Goal: Task Accomplishment & Management: Manage account settings

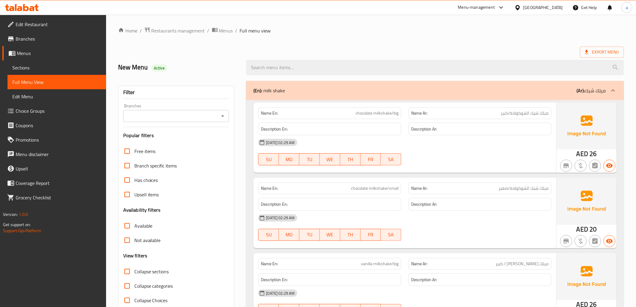
click at [362, 185] on span "chocolate milkshake/small" at bounding box center [374, 188] width 47 height 6
click at [393, 185] on span "chocolate milkshake/small" at bounding box center [374, 188] width 47 height 6
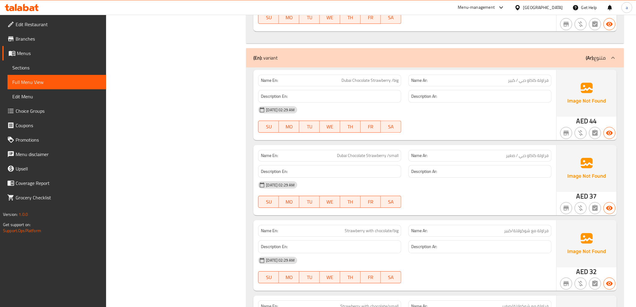
scroll to position [668, 0]
copy span "Dubai Chocolate Strawberry /big"
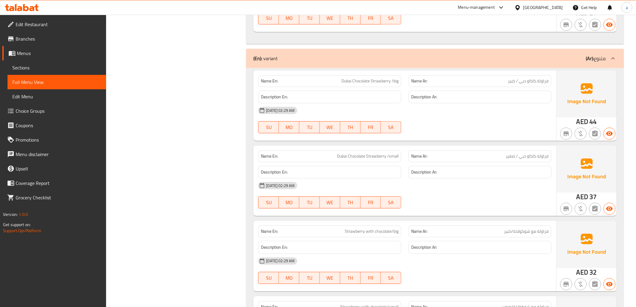
copy span "Dubai Chocolate Strawberry /small"
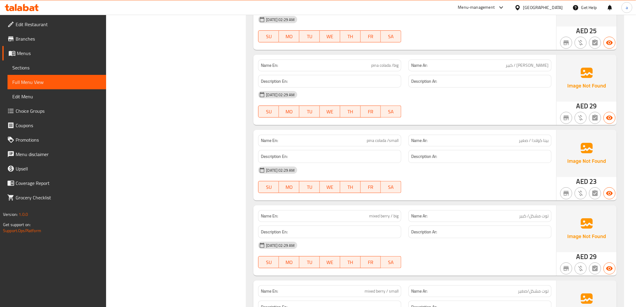
scroll to position [1002, 0]
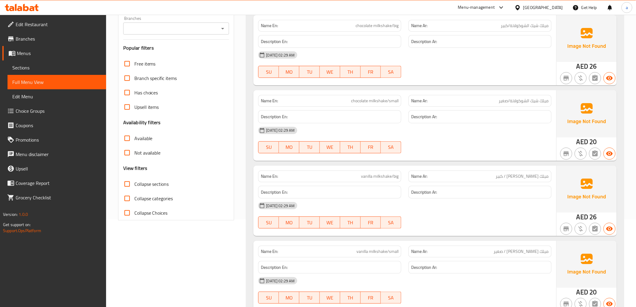
scroll to position [0, 0]
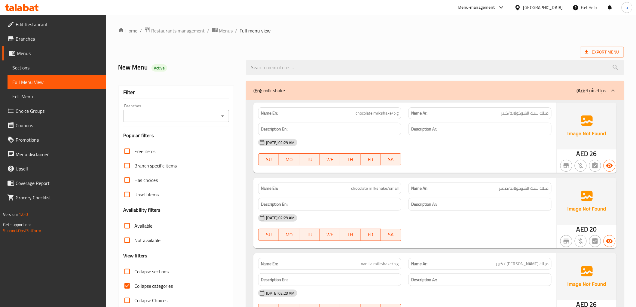
click at [60, 68] on span "Sections" at bounding box center [56, 67] width 89 height 7
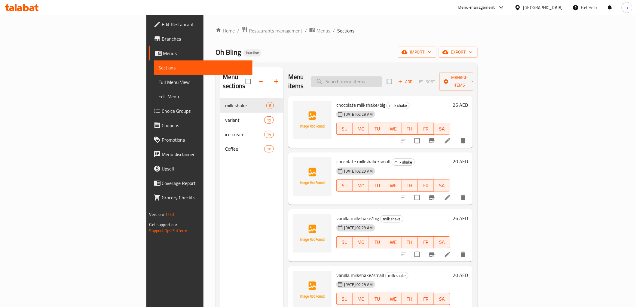
click at [382, 77] on input "search" at bounding box center [346, 81] width 71 height 11
paste input "Dubai Chocolate Strawberry /big"
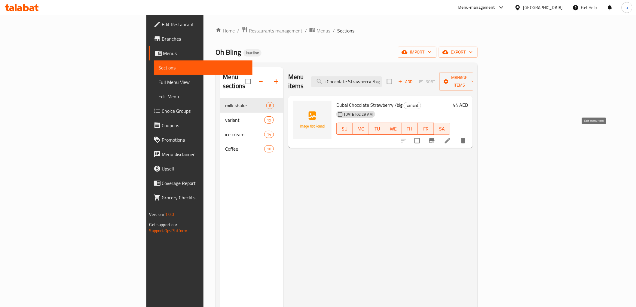
type input "Dubai Chocolate Strawberry /big"
click at [451, 137] on icon at bounding box center [447, 140] width 7 height 7
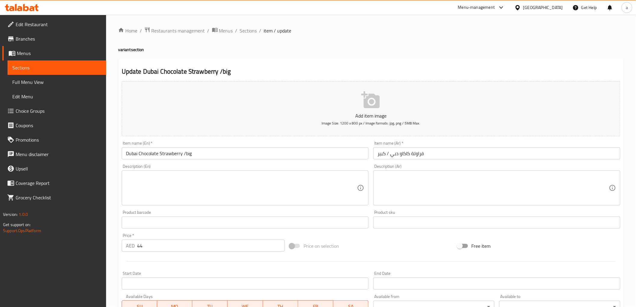
click at [407, 158] on input "فراولة كاكاو دبي / كبير" at bounding box center [496, 153] width 247 height 12
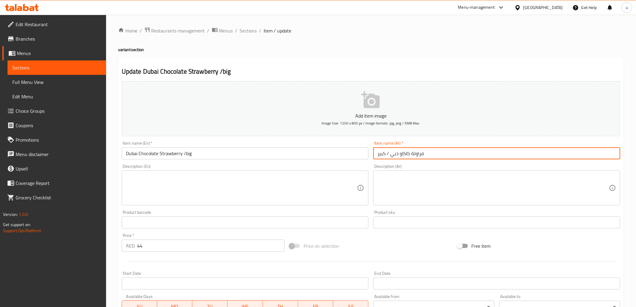
click at [407, 158] on input "فراولة كاكاو دبي / كبير" at bounding box center [496, 153] width 247 height 12
paste input "شوكولاتة"
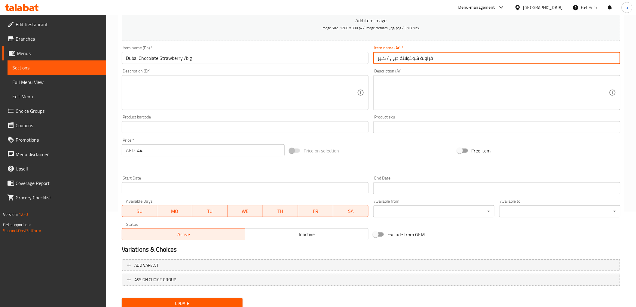
scroll to position [117, 0]
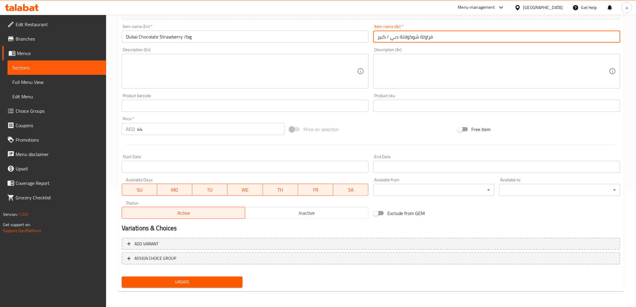
type input "فراولة شوكولاتة دبي / كبير"
click at [190, 286] on div "Update" at bounding box center [182, 282] width 126 height 16
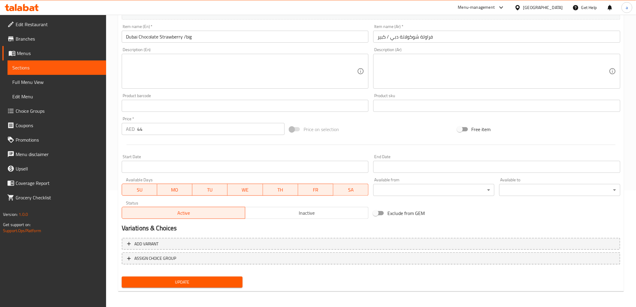
click at [191, 282] on span "Update" at bounding box center [182, 282] width 111 height 8
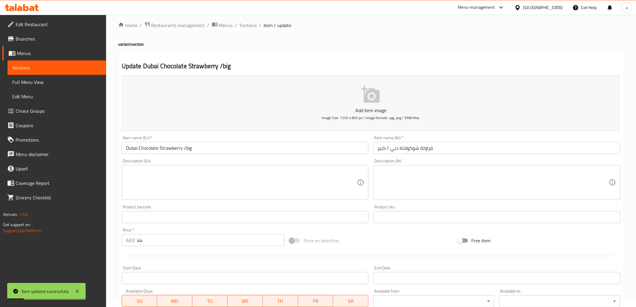
scroll to position [0, 0]
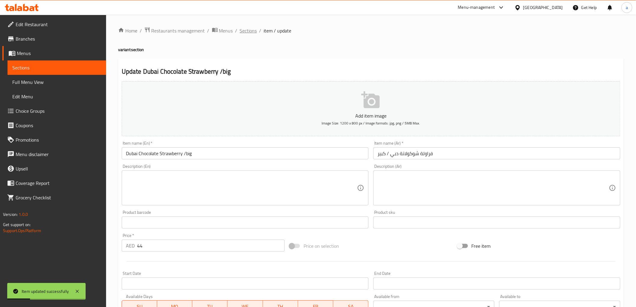
click at [246, 31] on span "Sections" at bounding box center [248, 30] width 17 height 7
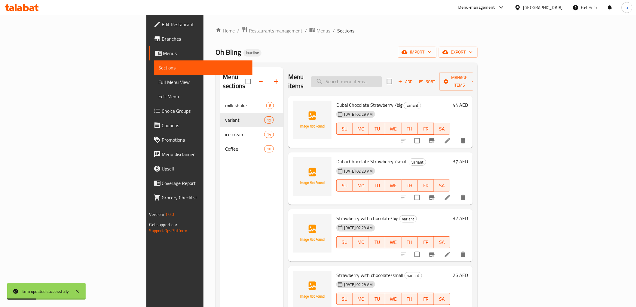
click at [382, 79] on input "search" at bounding box center [346, 81] width 71 height 11
paste input "Dubai Chocolate Strawberry /small"
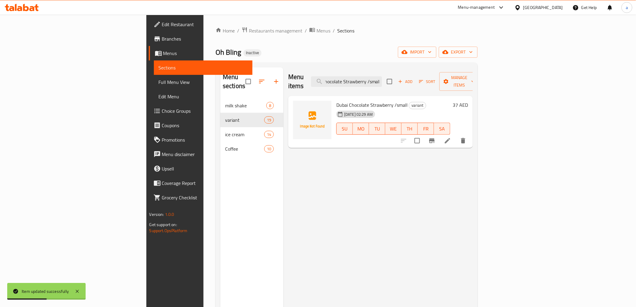
type input "Dubai Chocolate Strawberry /small"
click at [451, 137] on icon at bounding box center [447, 140] width 7 height 7
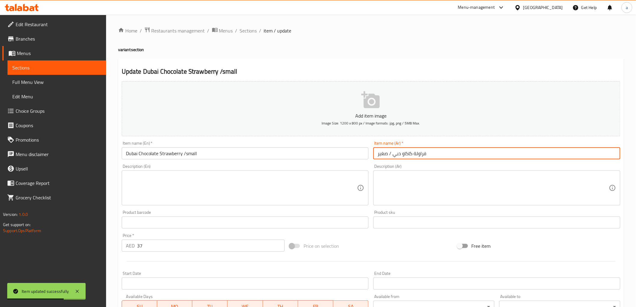
click at [406, 154] on input "فراولة كاكاو دبي / صغير" at bounding box center [496, 153] width 247 height 12
paste input "شوكولاتة"
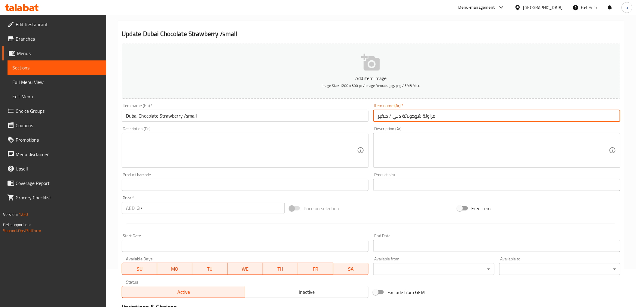
scroll to position [117, 0]
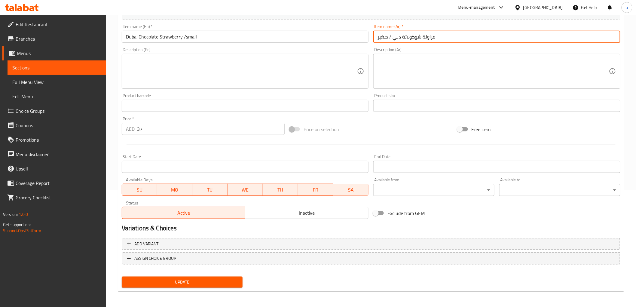
type input "فراولة شوكولاتة دبي / صغير"
drag, startPoint x: 226, startPoint y: 276, endPoint x: 218, endPoint y: 274, distance: 8.2
click at [222, 276] on button "Update" at bounding box center [182, 281] width 121 height 11
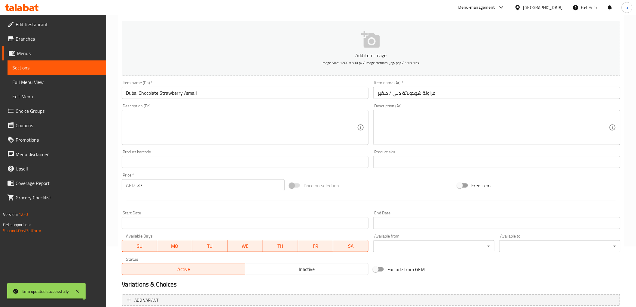
scroll to position [0, 0]
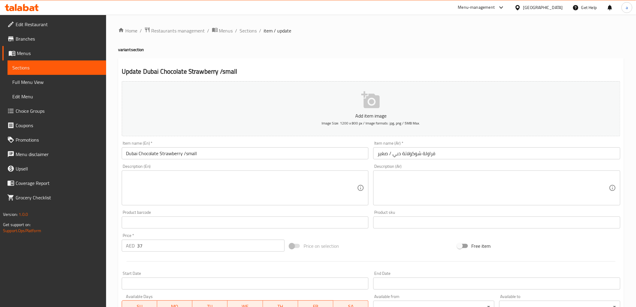
click at [238, 35] on div "Home / Restaurants management / Menus / Sections / item / update variant sectio…" at bounding box center [371, 220] width 506 height 386
click at [246, 34] on span "Sections" at bounding box center [248, 30] width 17 height 7
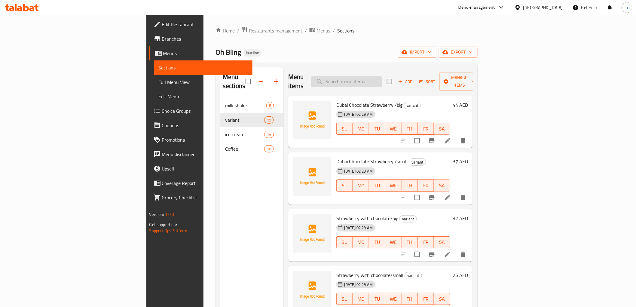
click at [382, 78] on input "search" at bounding box center [346, 81] width 71 height 11
paste input "raspberry matcha"
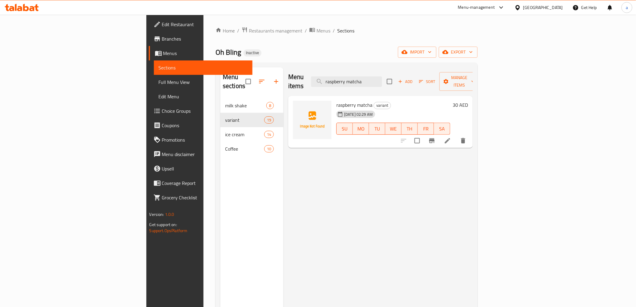
type input "raspberry matcha"
click at [456, 136] on li at bounding box center [447, 140] width 17 height 11
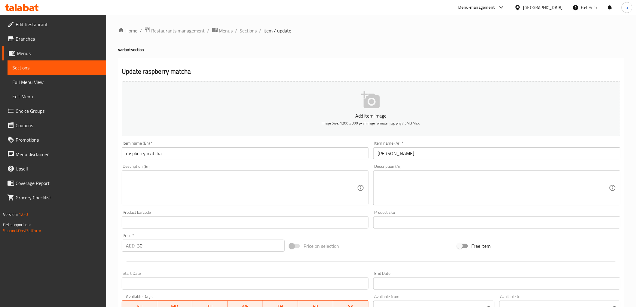
click at [394, 156] on input "ماتشا بالرازبيري" at bounding box center [496, 153] width 247 height 12
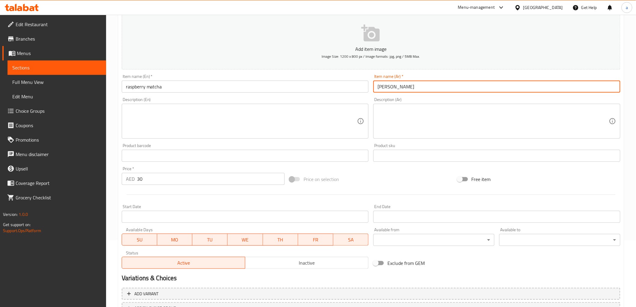
scroll to position [117, 0]
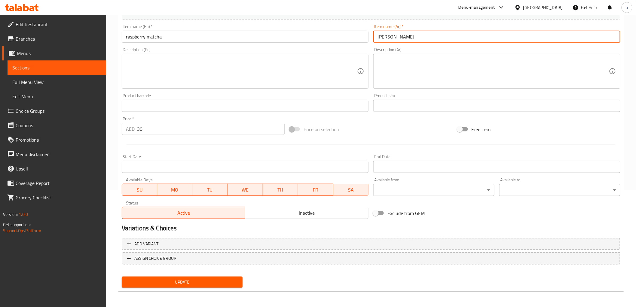
type input "ماتشا الرازبيري"
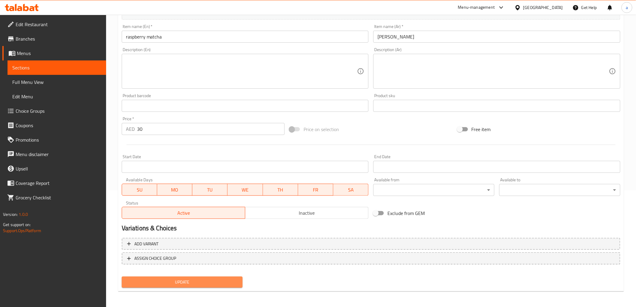
click at [176, 281] on span "Update" at bounding box center [182, 282] width 111 height 8
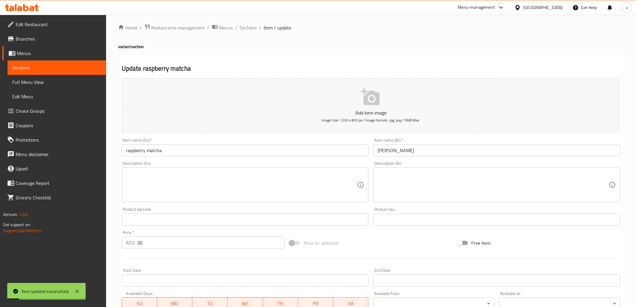
scroll to position [0, 0]
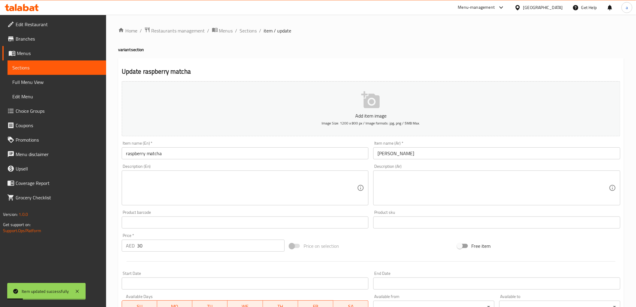
click at [248, 35] on div "Home / Restaurants management / Menus / Sections / item / update variant sectio…" at bounding box center [371, 220] width 506 height 386
click at [248, 30] on span "Sections" at bounding box center [248, 30] width 17 height 7
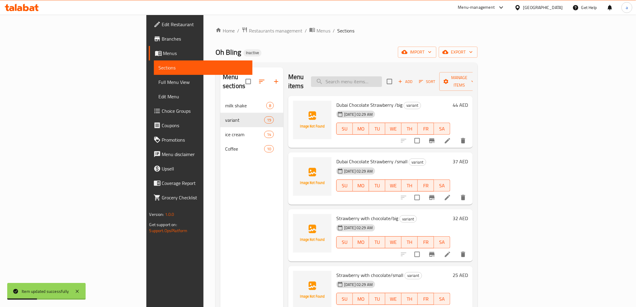
click at [382, 79] on input "search" at bounding box center [346, 81] width 71 height 11
paste input "vanilla matcha"
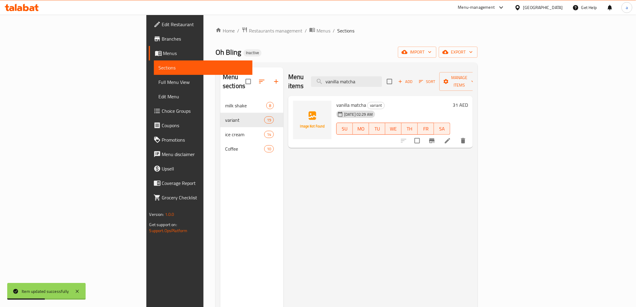
type input "vanilla matcha"
click at [451, 137] on icon at bounding box center [447, 140] width 7 height 7
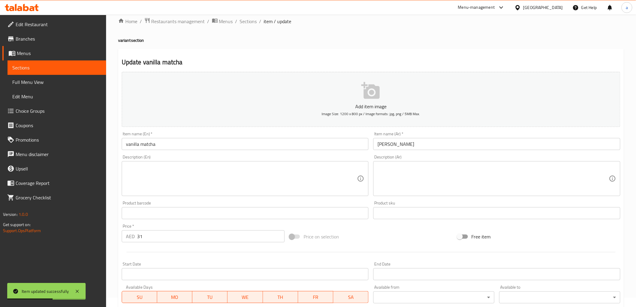
scroll to position [67, 0]
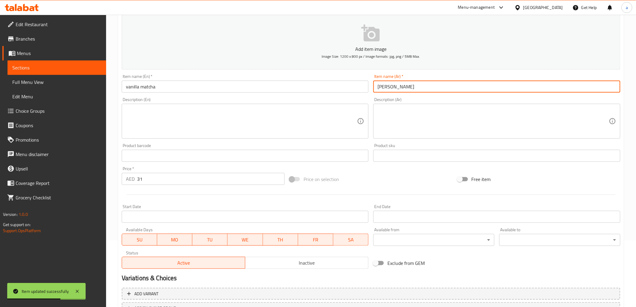
click at [390, 90] on input "ماتشا بالفانيلا" at bounding box center [496, 87] width 247 height 12
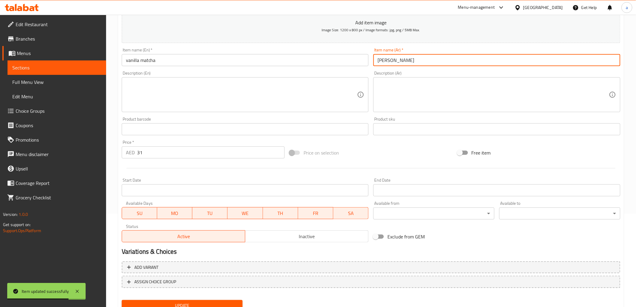
scroll to position [117, 0]
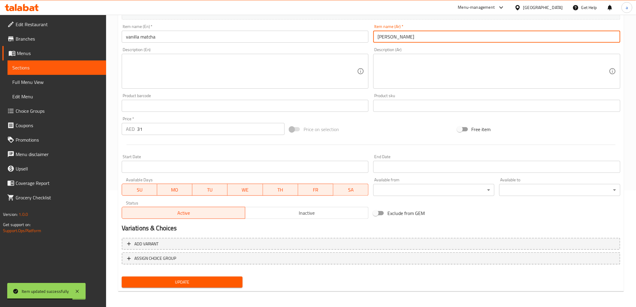
type input "ماتشا الفانيلا"
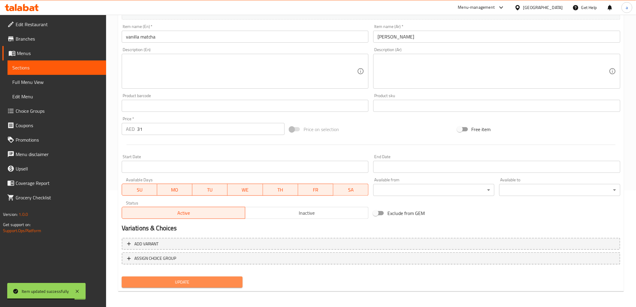
click at [191, 276] on button "Update" at bounding box center [182, 281] width 121 height 11
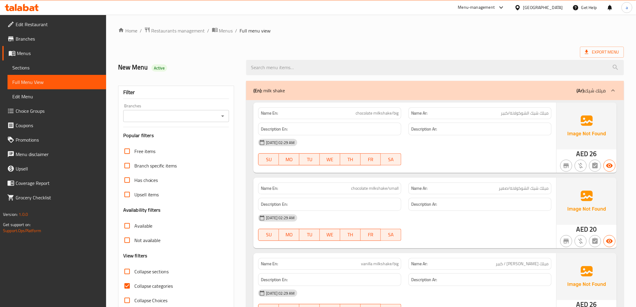
scroll to position [33, 0]
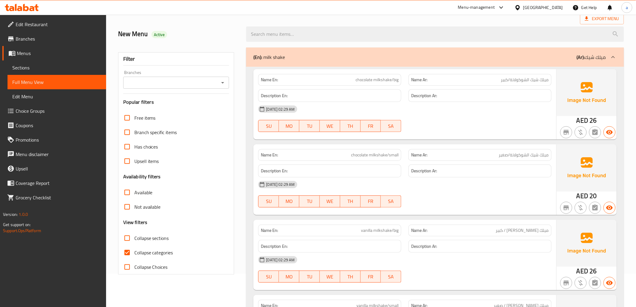
click at [460, 137] on div "Name En: chocolate milkshake/big Name Ar: ميلك شيك الشوكولاتة/كبير Description …" at bounding box center [404, 104] width 303 height 70
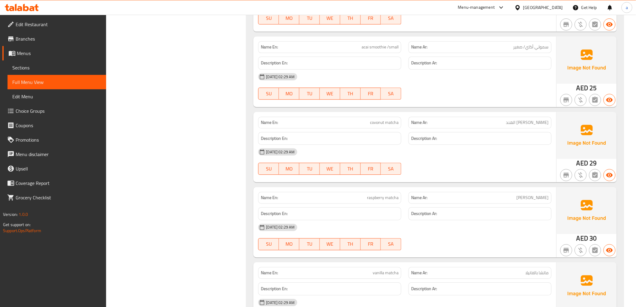
scroll to position [1543, 0]
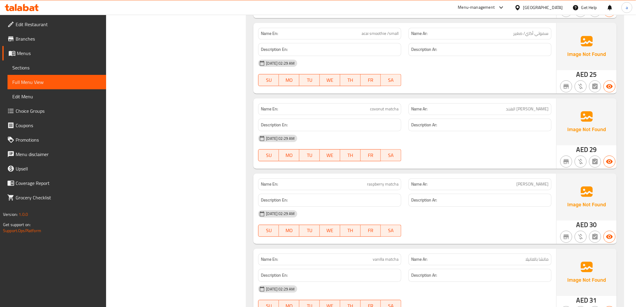
click at [377, 108] on span "covonut matcha" at bounding box center [384, 109] width 29 height 6
copy span "covonut"
click at [454, 158] on div at bounding box center [480, 160] width 150 height 7
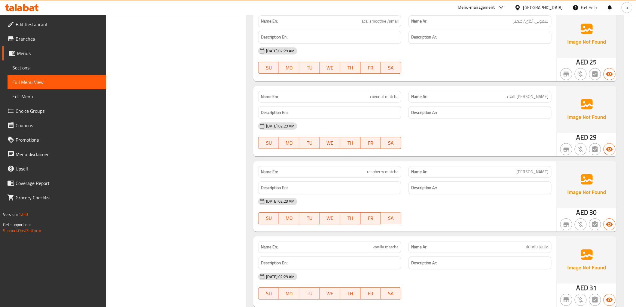
scroll to position [1556, 0]
click at [396, 172] on span "raspberry matcha" at bounding box center [383, 171] width 32 height 6
click at [395, 169] on span "raspberry matcha" at bounding box center [383, 171] width 32 height 6
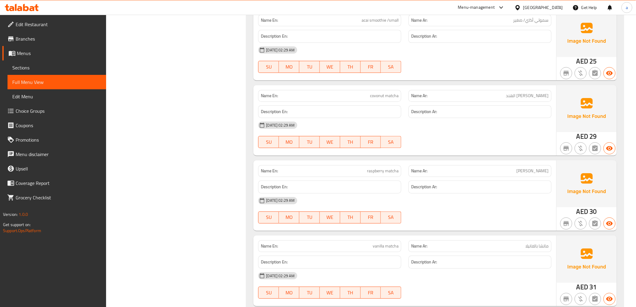
click at [533, 171] on span "[PERSON_NAME]" at bounding box center [533, 171] width 32 height 6
copy span "[PERSON_NAME]"
click at [383, 173] on span "raspberry matcha" at bounding box center [383, 171] width 32 height 6
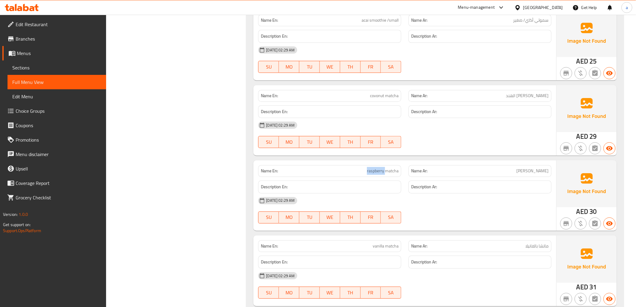
click at [383, 173] on span "raspberry matcha" at bounding box center [383, 171] width 32 height 6
copy span "raspberry matcha"
click at [381, 248] on span "vanilla matcha" at bounding box center [386, 246] width 26 height 6
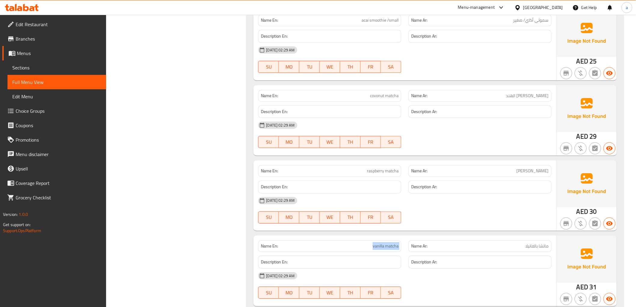
click at [381, 248] on span "vanilla matcha" at bounding box center [386, 246] width 26 height 6
copy span "vanilla matcha"
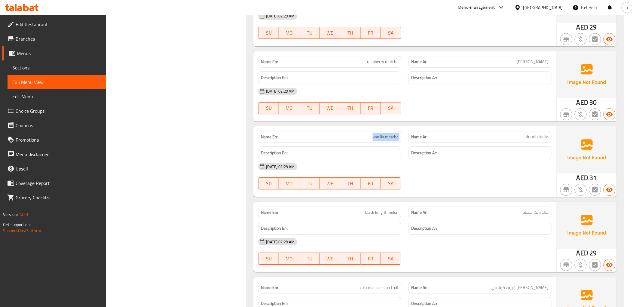
scroll to position [1689, 0]
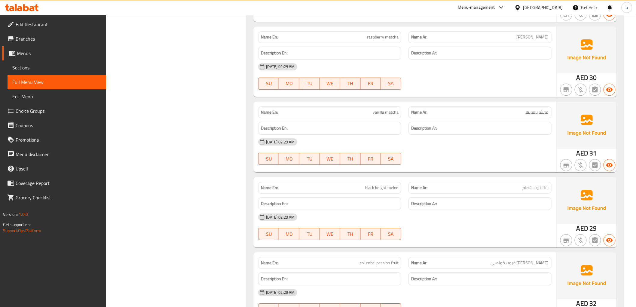
click at [409, 155] on div "21-08-2025 02:29 AM SU MO TU WE TH FR SA" at bounding box center [405, 152] width 300 height 34
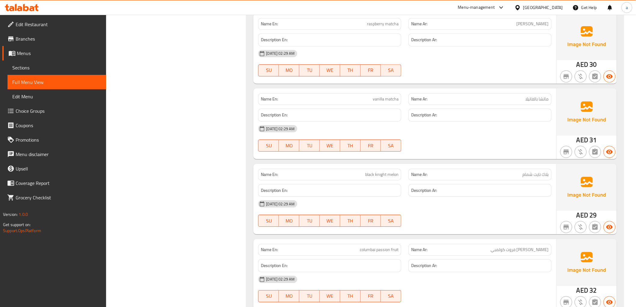
click at [391, 172] on span "black knight melon" at bounding box center [381, 174] width 33 height 6
copy span "melon"
click at [316, 260] on div "Description En:" at bounding box center [329, 265] width 143 height 13
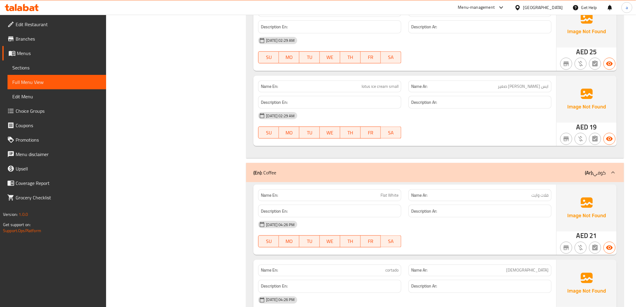
scroll to position [3159, 0]
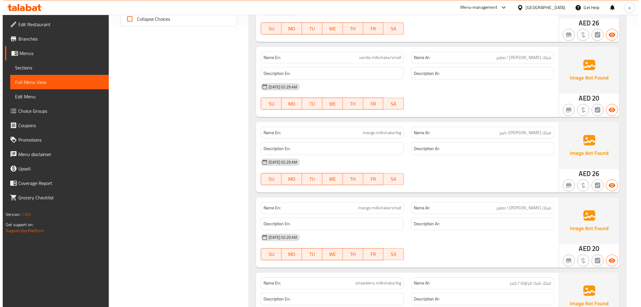
scroll to position [0, 0]
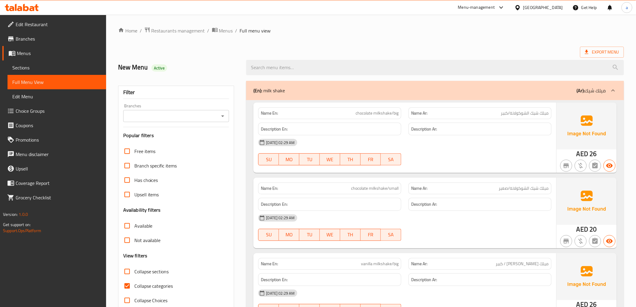
click at [124, 286] on input "Collapse categories" at bounding box center [127, 286] width 14 height 14
checkbox input "false"
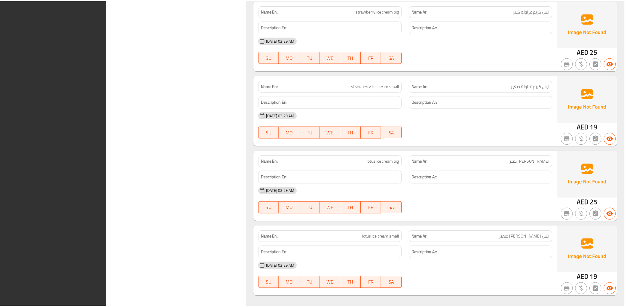
scroll to position [2986, 0]
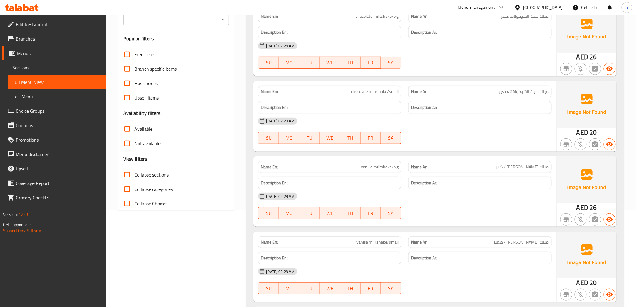
scroll to position [0, 0]
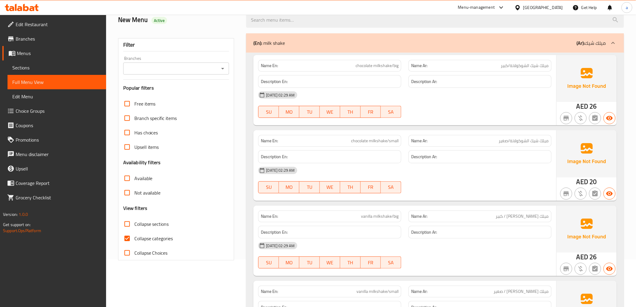
scroll to position [133, 0]
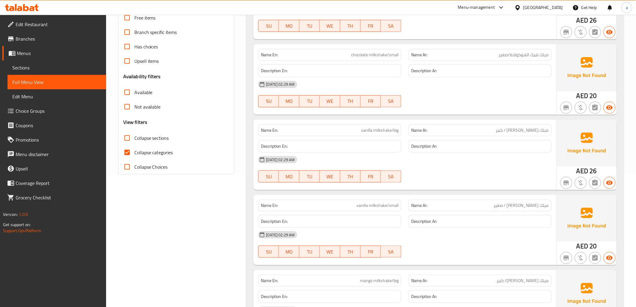
click at [127, 154] on input "Collapse categories" at bounding box center [127, 152] width 14 height 14
checkbox input "false"
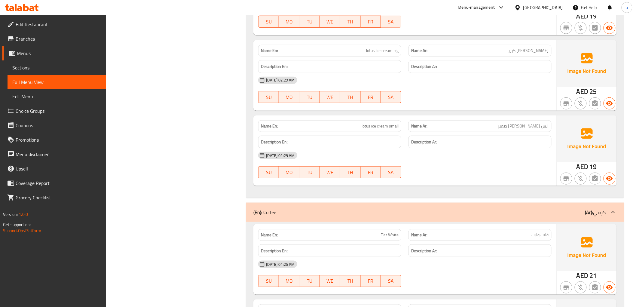
scroll to position [3045, 0]
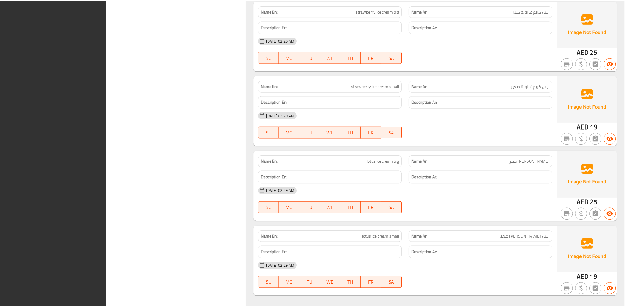
scroll to position [2986, 0]
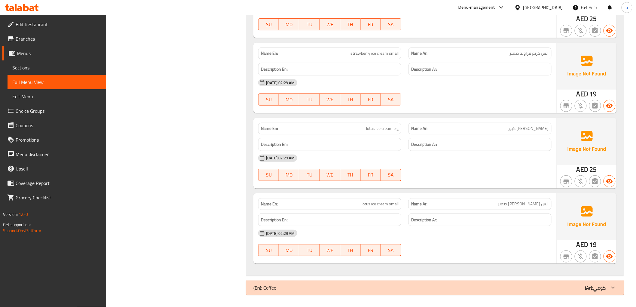
click at [542, 8] on div "[GEOGRAPHIC_DATA]" at bounding box center [543, 7] width 40 height 7
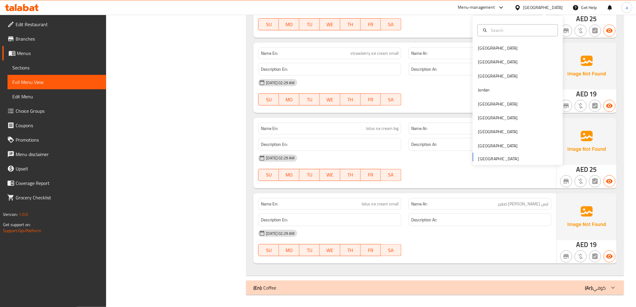
click at [492, 156] on div "Bahrain Egypt Iraq Jordan Kuwait Oman Qatar Saudi Arabia United Arab Emirates" at bounding box center [518, 103] width 90 height 124
click at [499, 163] on div "Bahrain Egypt Iraq Jordan Kuwait Oman Qatar Saudi Arabia United Arab Emirates" at bounding box center [518, 90] width 90 height 149
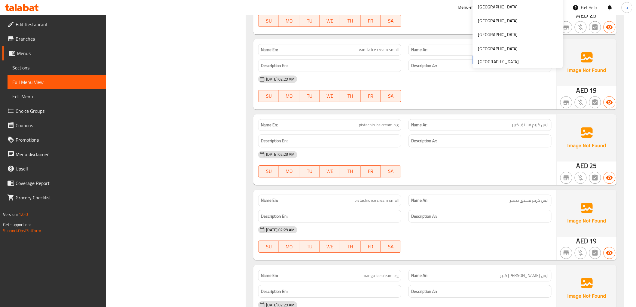
scroll to position [2385, 0]
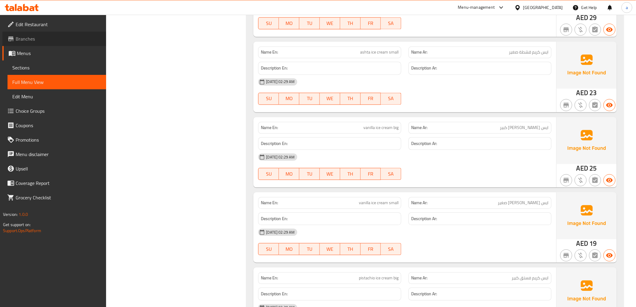
click at [26, 35] on span "Branches" at bounding box center [59, 38] width 86 height 7
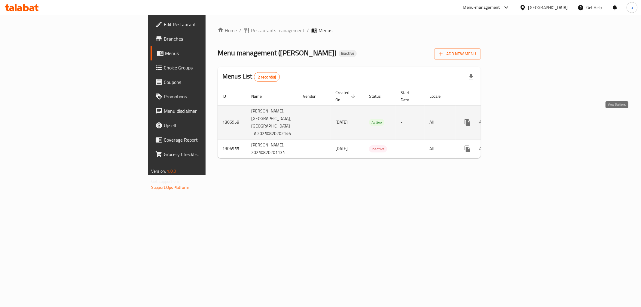
click at [518, 121] on link "enhanced table" at bounding box center [511, 122] width 14 height 14
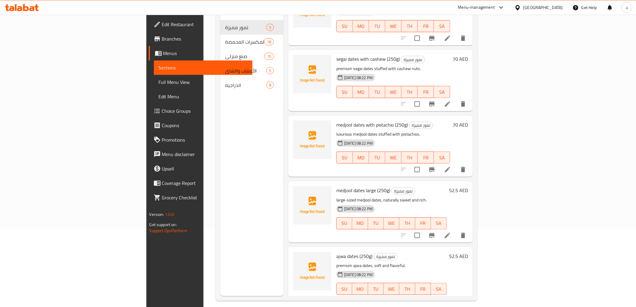
scroll to position [84, 0]
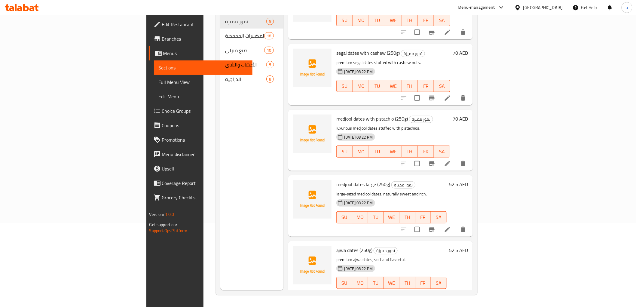
click at [163, 55] on span "Menus" at bounding box center [205, 53] width 84 height 7
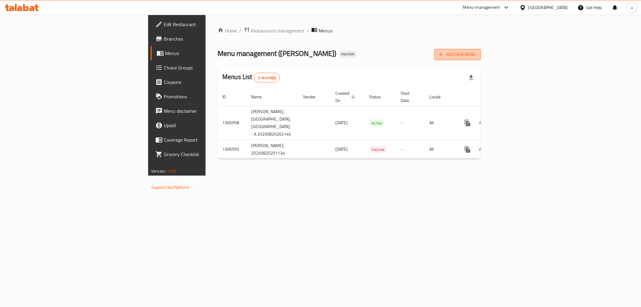
click at [444, 57] on icon "button" at bounding box center [441, 54] width 6 height 6
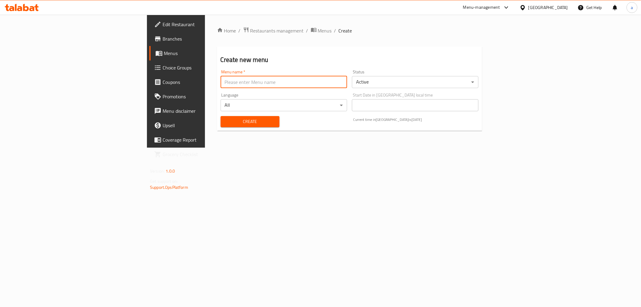
click at [221, 81] on input "text" at bounding box center [284, 82] width 127 height 12
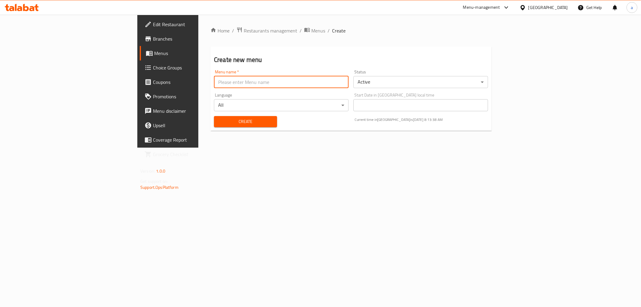
type input "MENU"
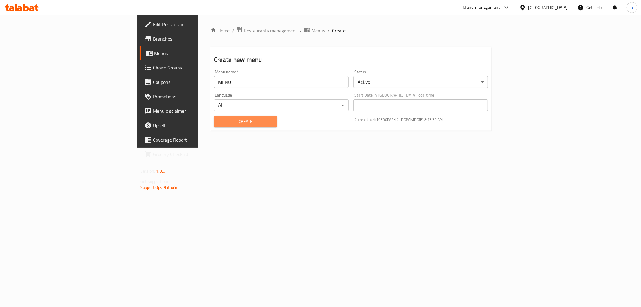
click at [219, 119] on span "Create" at bounding box center [245, 122] width 53 height 8
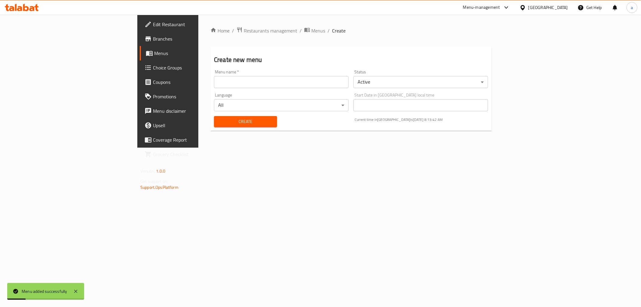
click at [154, 55] on span "Menus" at bounding box center [196, 53] width 85 height 7
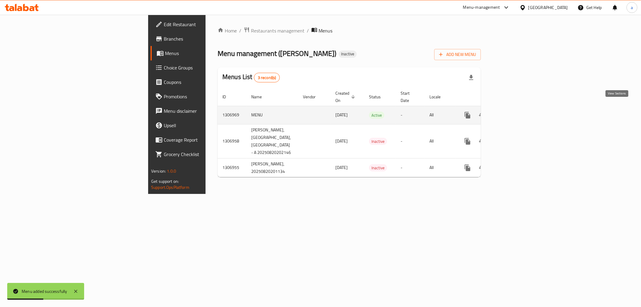
click at [518, 113] on link "enhanced table" at bounding box center [511, 115] width 14 height 14
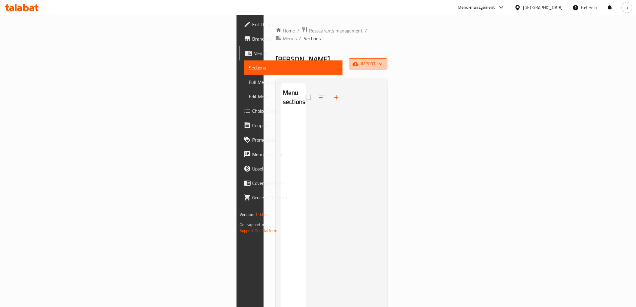
click at [387, 58] on button "import" at bounding box center [368, 63] width 38 height 11
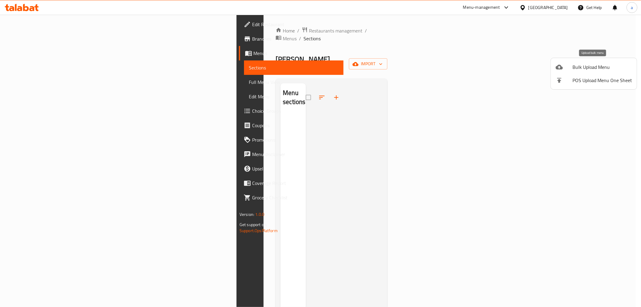
click at [568, 71] on li "Bulk Upload Menu" at bounding box center [594, 66] width 86 height 13
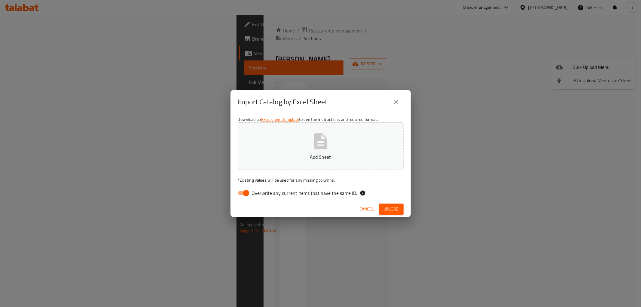
drag, startPoint x: 277, startPoint y: 193, endPoint x: 287, endPoint y: 180, distance: 16.0
click at [277, 193] on span "Overwrite any current items that have the same ID." at bounding box center [304, 192] width 105 height 7
click at [263, 193] on input "Overwrite any current items that have the same ID." at bounding box center [246, 192] width 34 height 11
checkbox input "false"
click at [354, 157] on p "Add Sheet" at bounding box center [320, 156] width 147 height 7
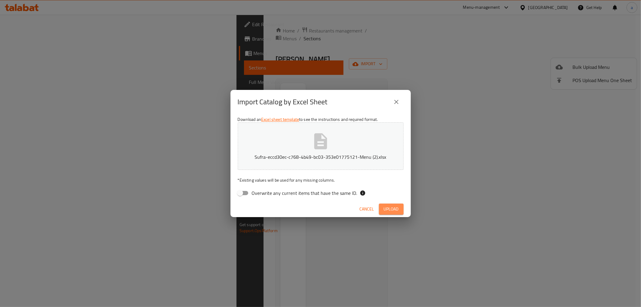
click at [390, 210] on span "Upload" at bounding box center [391, 209] width 15 height 8
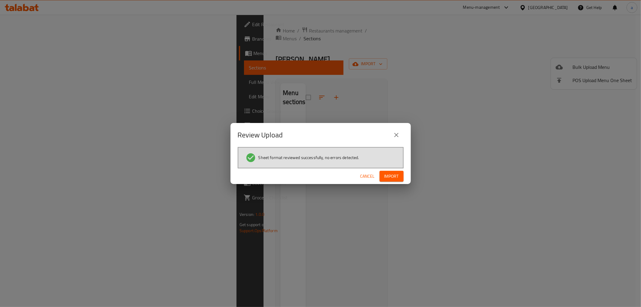
click at [388, 172] on span "Import" at bounding box center [391, 176] width 14 height 8
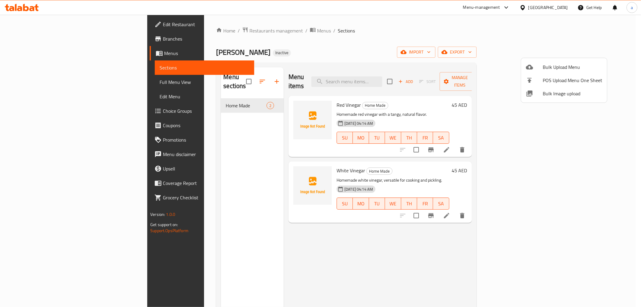
click at [68, 77] on div at bounding box center [320, 153] width 641 height 307
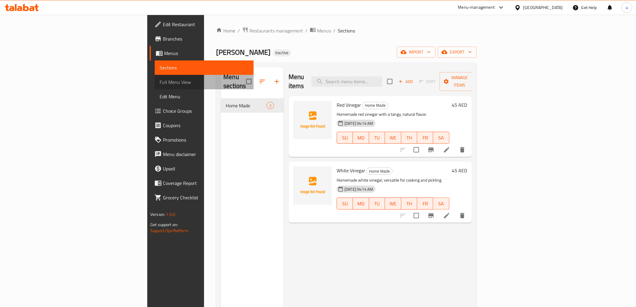
click at [160, 82] on span "Full Menu View" at bounding box center [204, 81] width 89 height 7
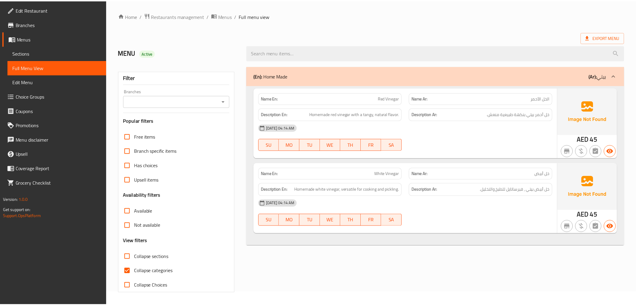
scroll to position [13, 0]
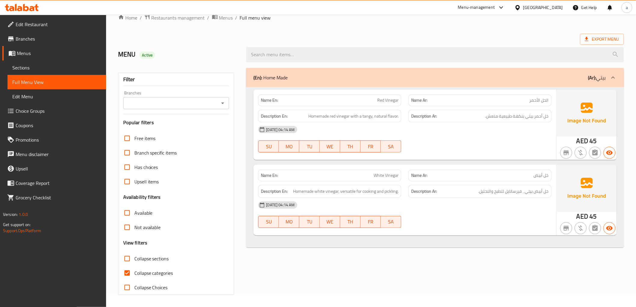
click at [117, 271] on div "Filter Branches Branches Popular filters Free items Branch specific items Has c…" at bounding box center [178, 181] width 128 height 234
click at [129, 268] on input "Collapse categories" at bounding box center [127, 273] width 14 height 14
checkbox input "false"
click at [388, 102] on span "Red Vinegar" at bounding box center [387, 100] width 21 height 6
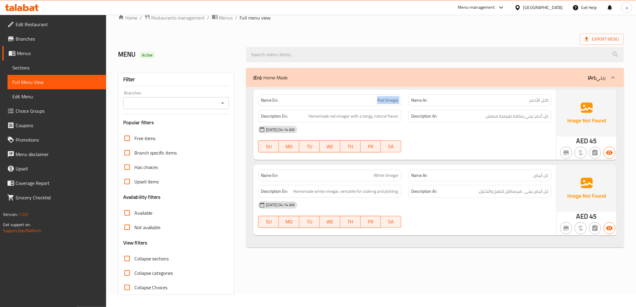
click at [388, 102] on span "Red Vinegar" at bounding box center [387, 100] width 21 height 6
copy span "Red Vinegar"
click at [61, 68] on span "Sections" at bounding box center [56, 67] width 89 height 7
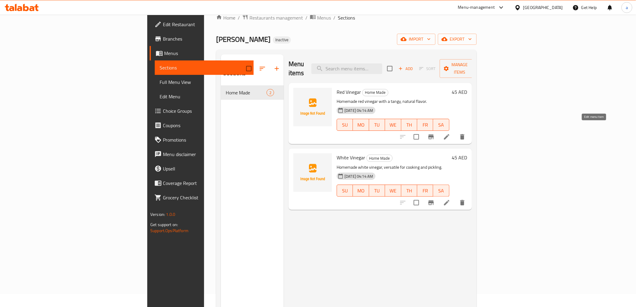
click at [450, 133] on icon at bounding box center [446, 136] width 7 height 7
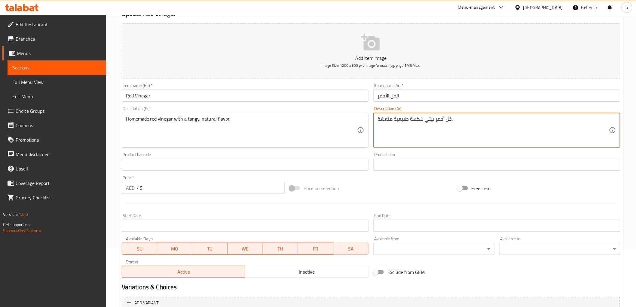
scroll to position [117, 0]
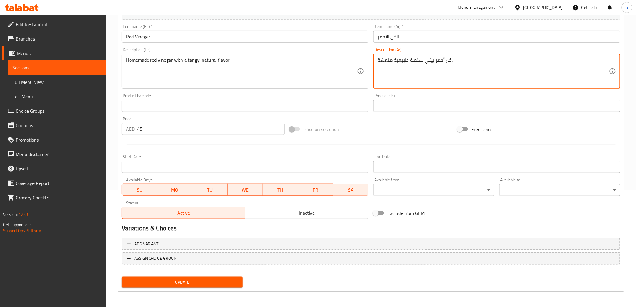
type textarea "خل أحمر بيتي بنكهة طبيعية منعشة."
click at [194, 278] on span "Update" at bounding box center [182, 282] width 111 height 8
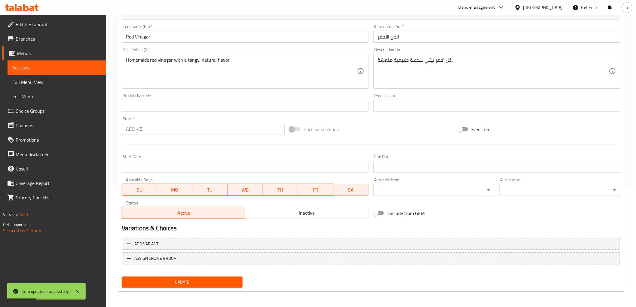
click at [29, 88] on link "Full Menu View" at bounding box center [57, 82] width 99 height 14
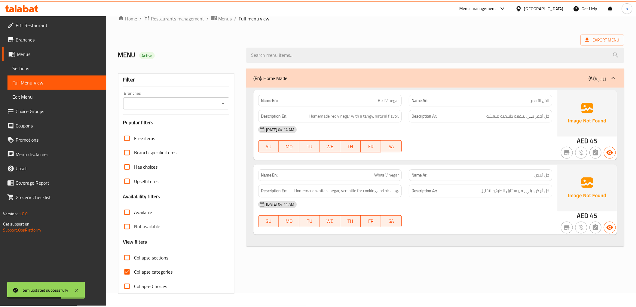
scroll to position [13, 0]
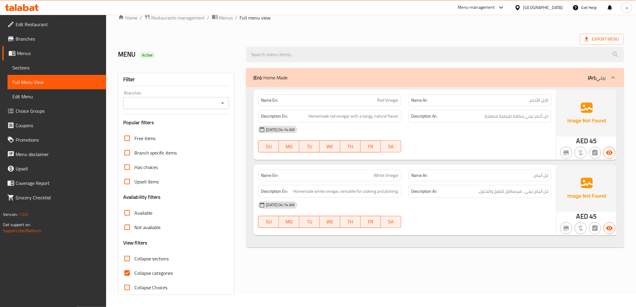
click at [130, 275] on input "Collapse categories" at bounding box center [127, 273] width 14 height 14
checkbox input "false"
